Goal: Task Accomplishment & Management: Use online tool/utility

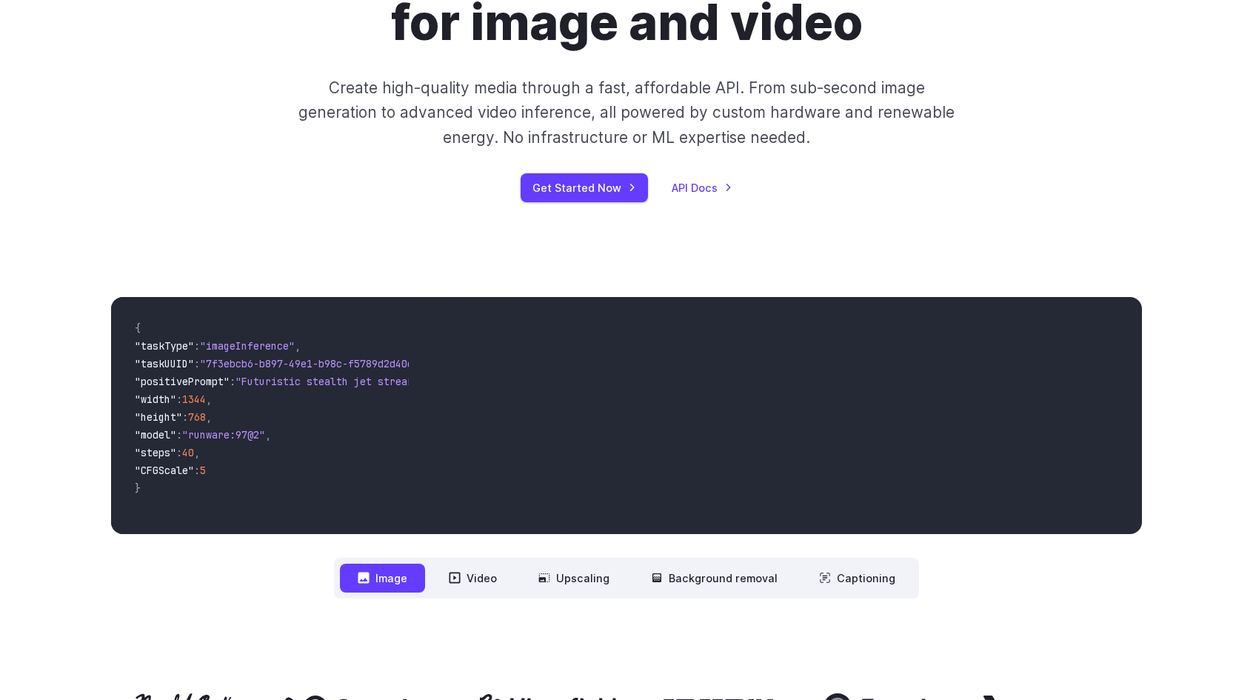
scroll to position [286, 0]
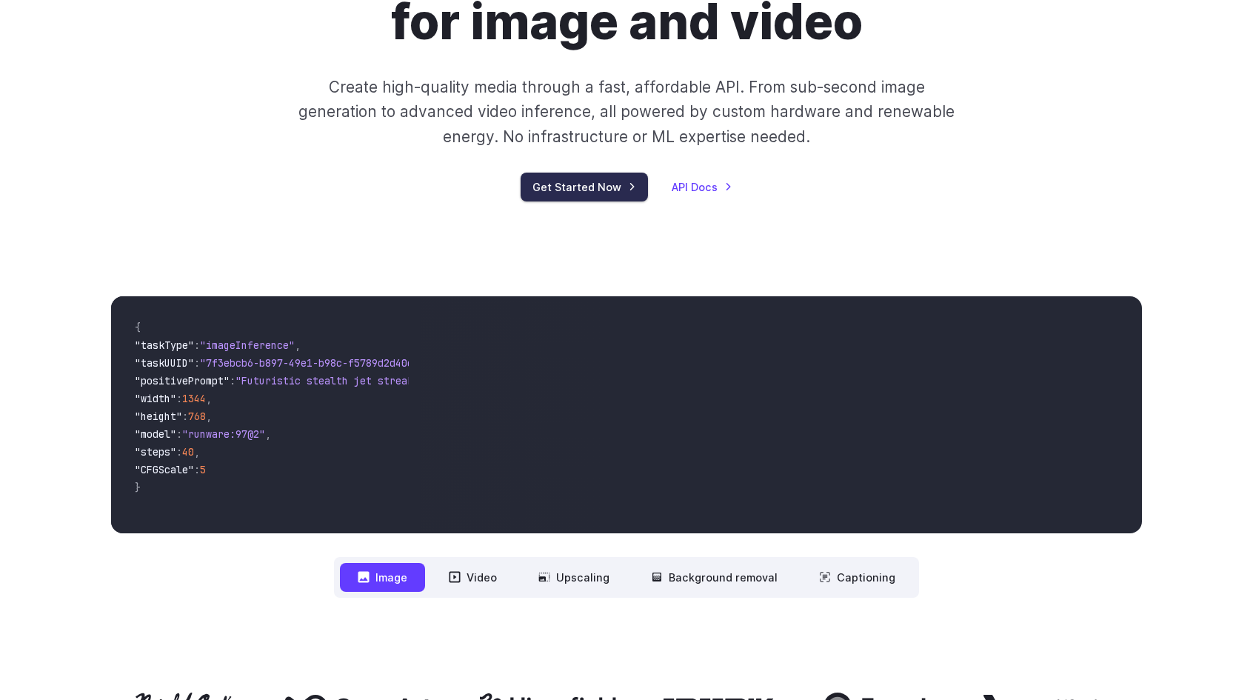
click at [577, 189] on link "Get Started Now" at bounding box center [584, 187] width 127 height 29
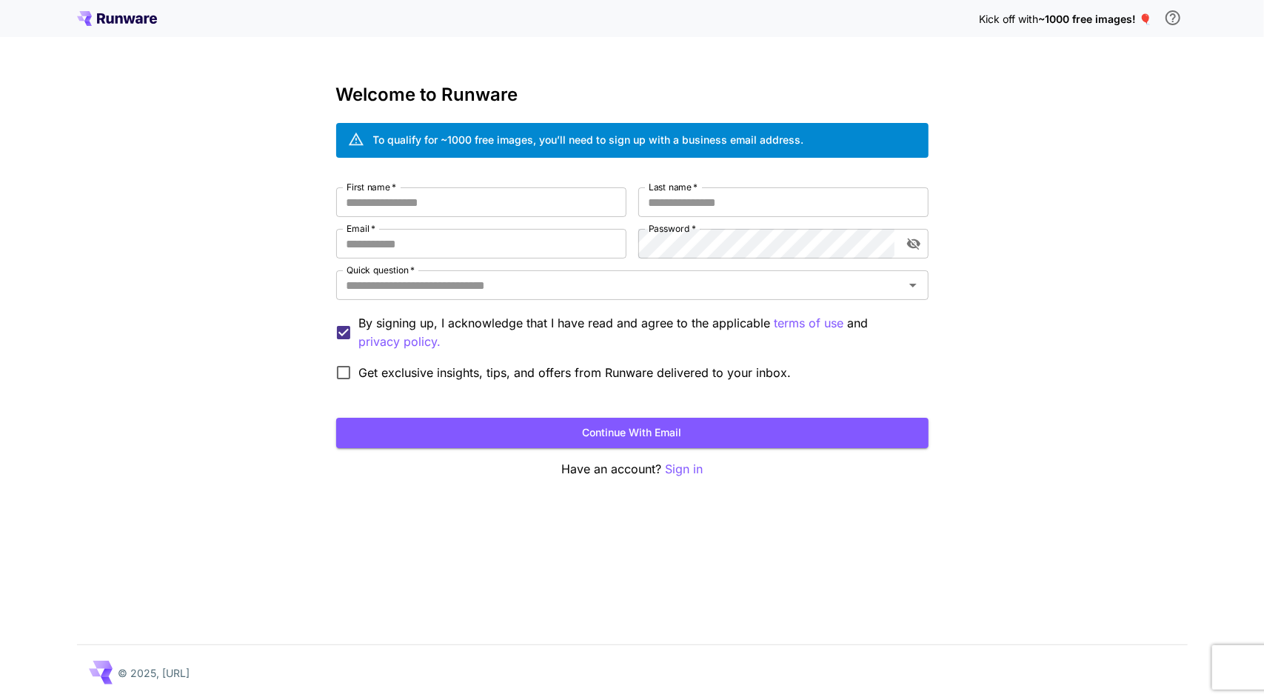
click at [117, 23] on icon at bounding box center [118, 20] width 7 height 8
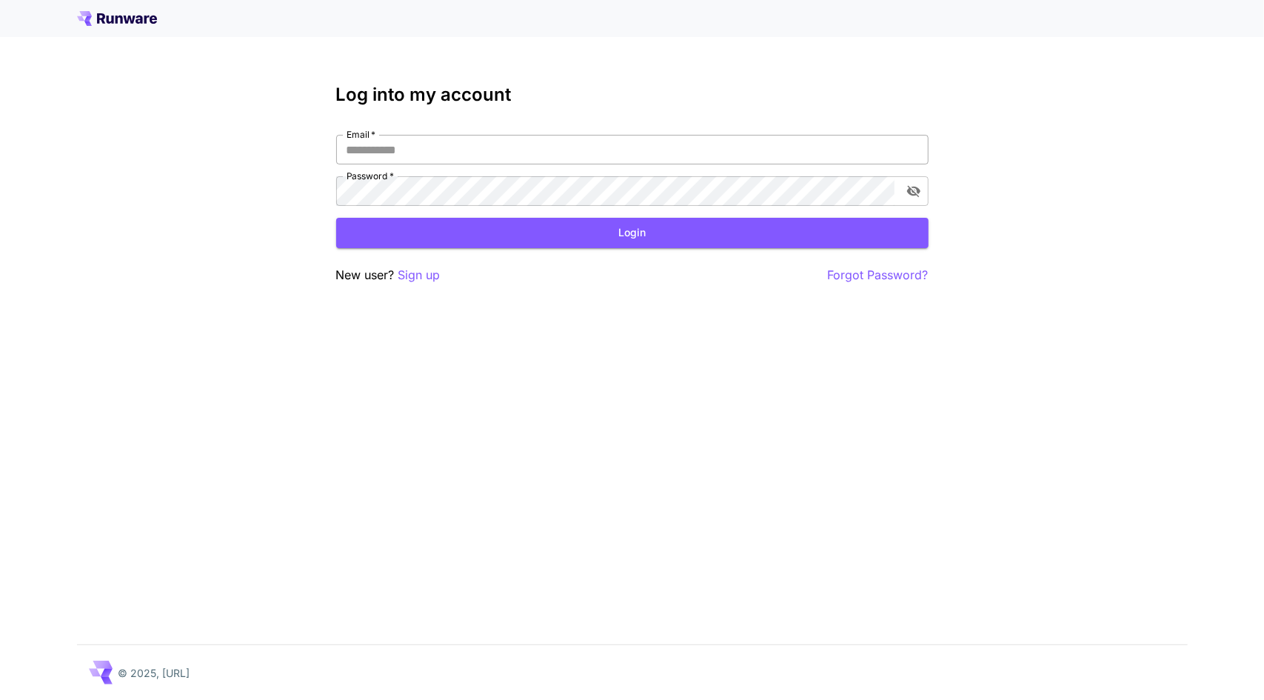
click at [387, 147] on input "Email   *" at bounding box center [632, 150] width 592 height 30
type input "**********"
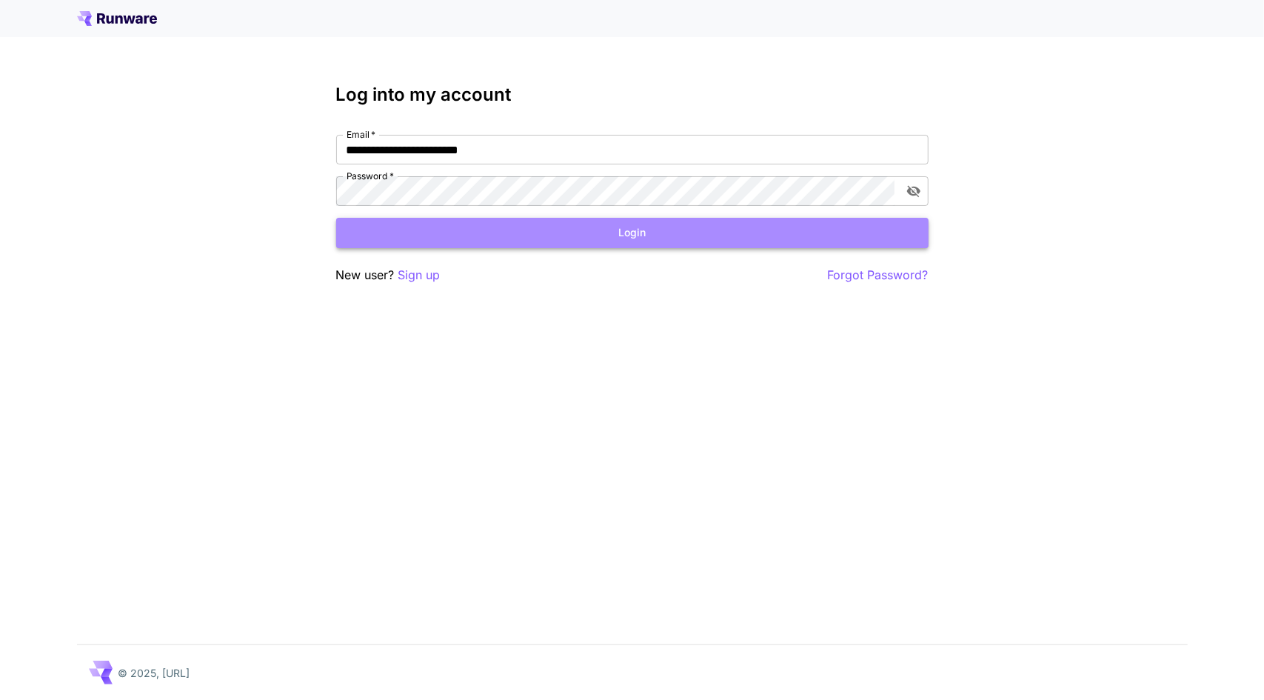
click at [478, 241] on button "Login" at bounding box center [632, 233] width 592 height 30
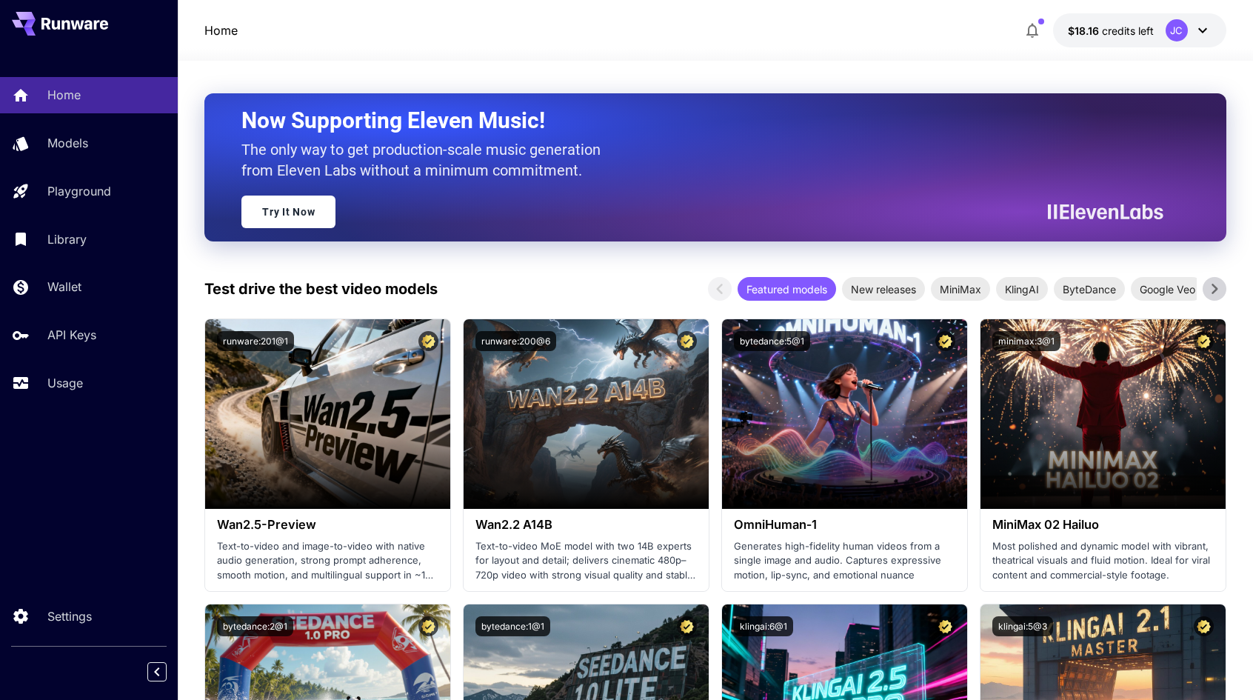
scroll to position [97, 0]
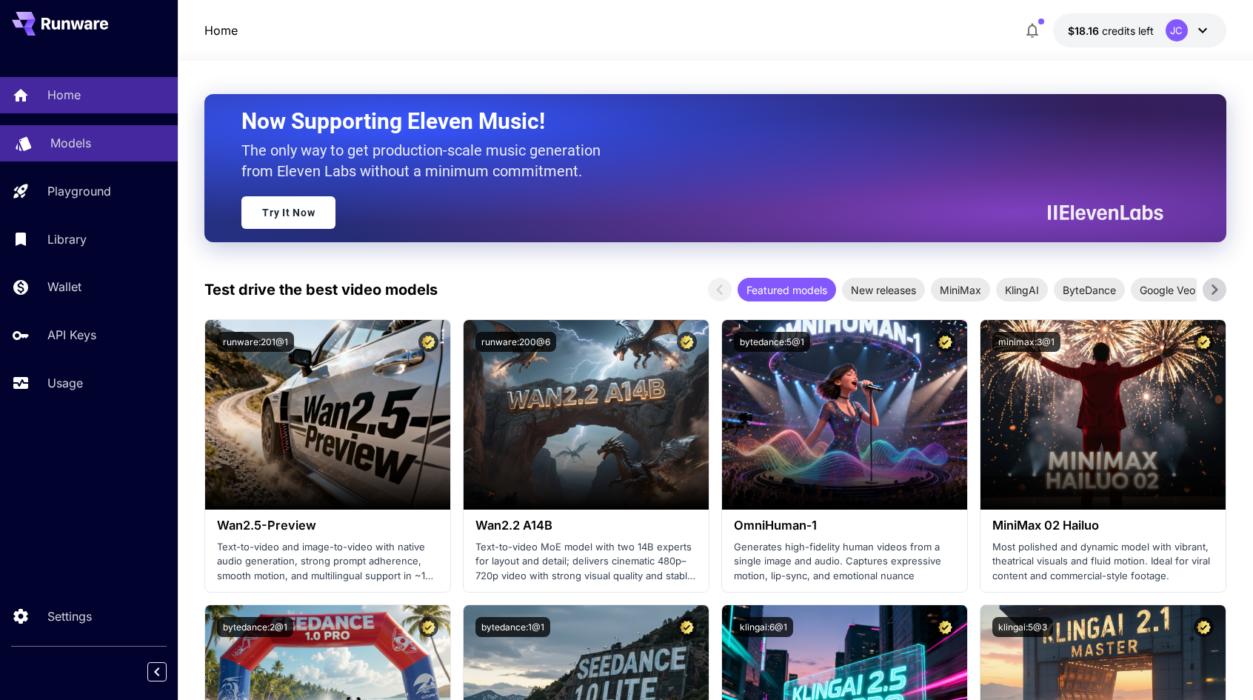
click at [75, 141] on p "Models" at bounding box center [70, 143] width 41 height 18
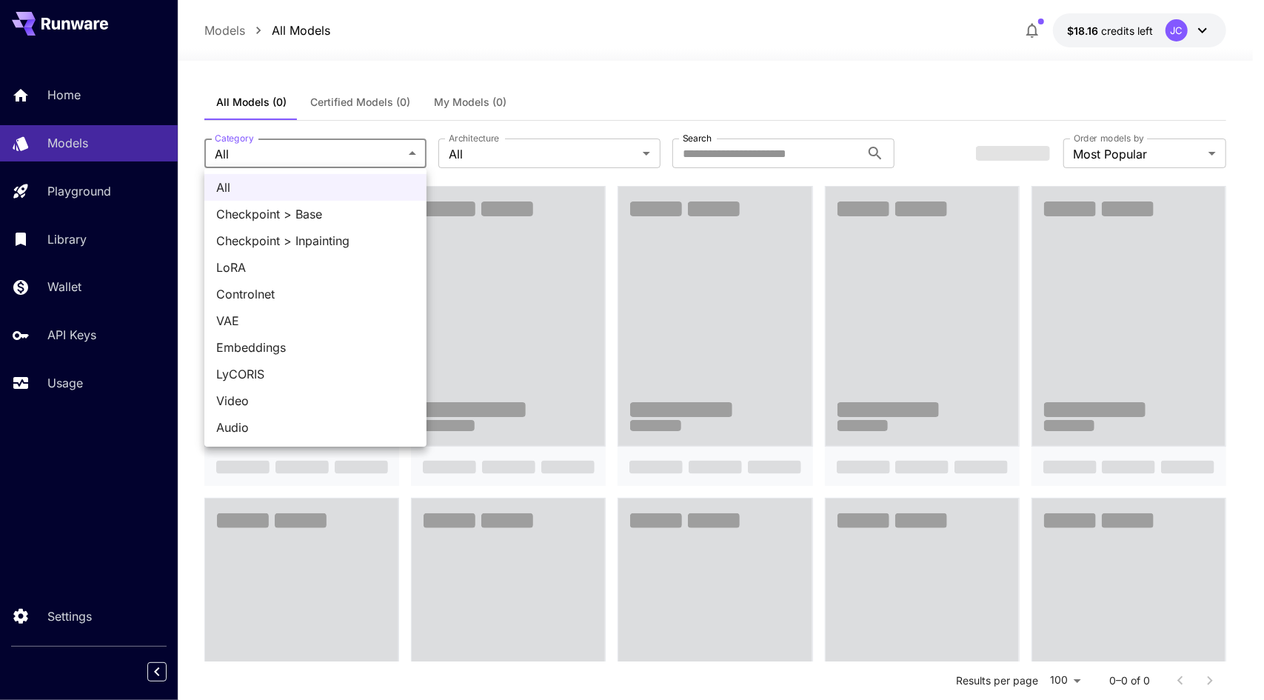
click at [416, 151] on div at bounding box center [632, 350] width 1264 height 700
